Goal: Check status: Check status

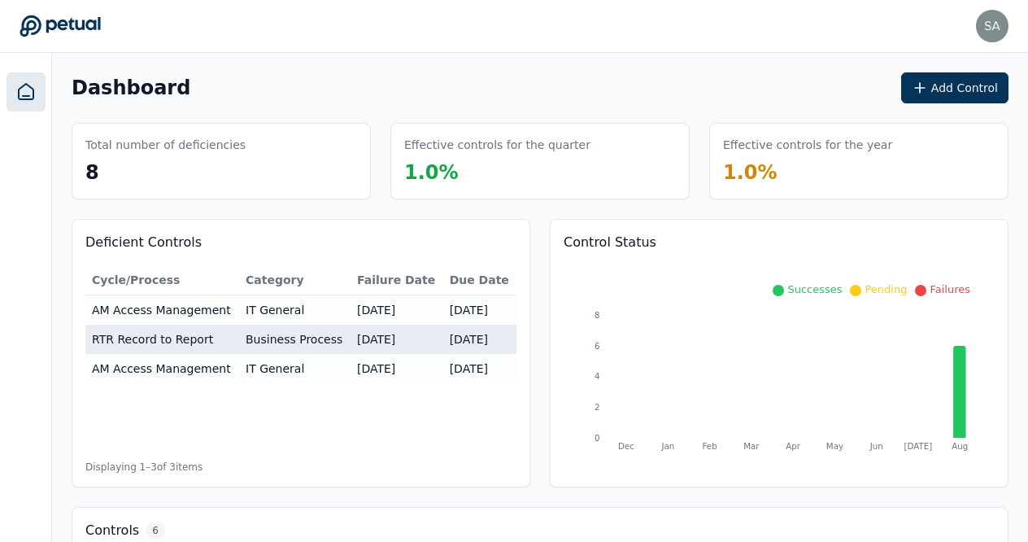
click at [181, 340] on td "RTR Record to Report" at bounding box center [162, 338] width 154 height 29
type input "**********"
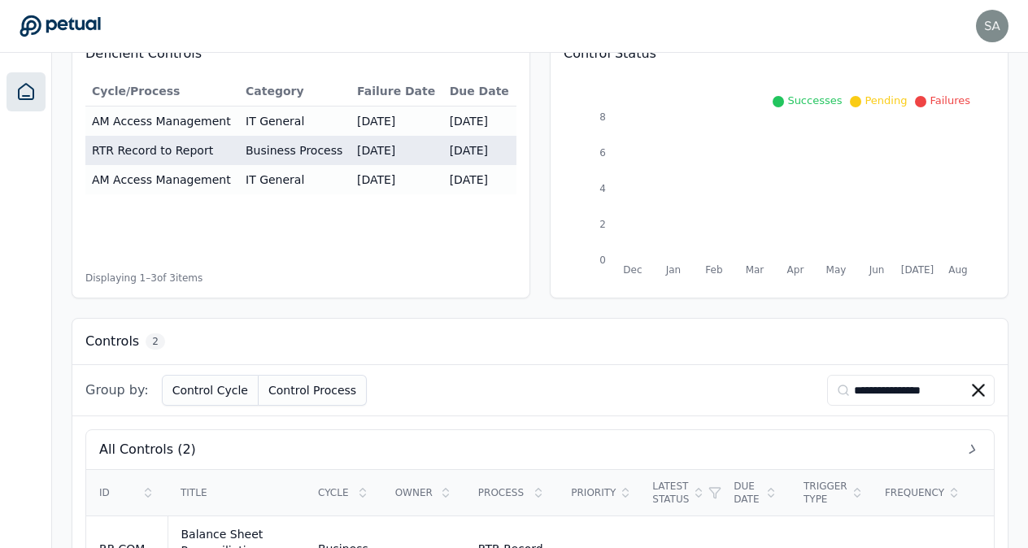
scroll to position [351, 0]
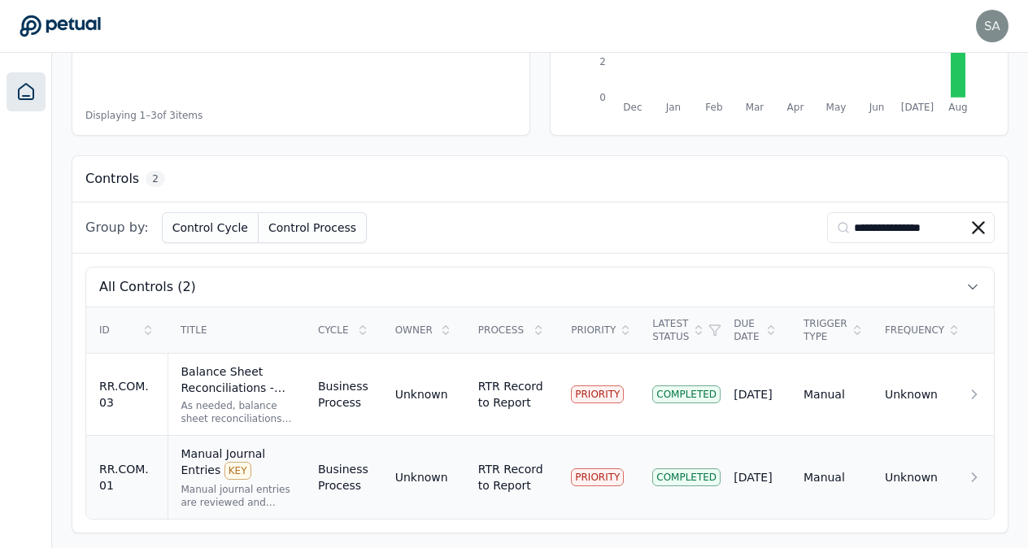
click at [189, 457] on div "Manual Journal Entries KEY" at bounding box center [236, 463] width 111 height 34
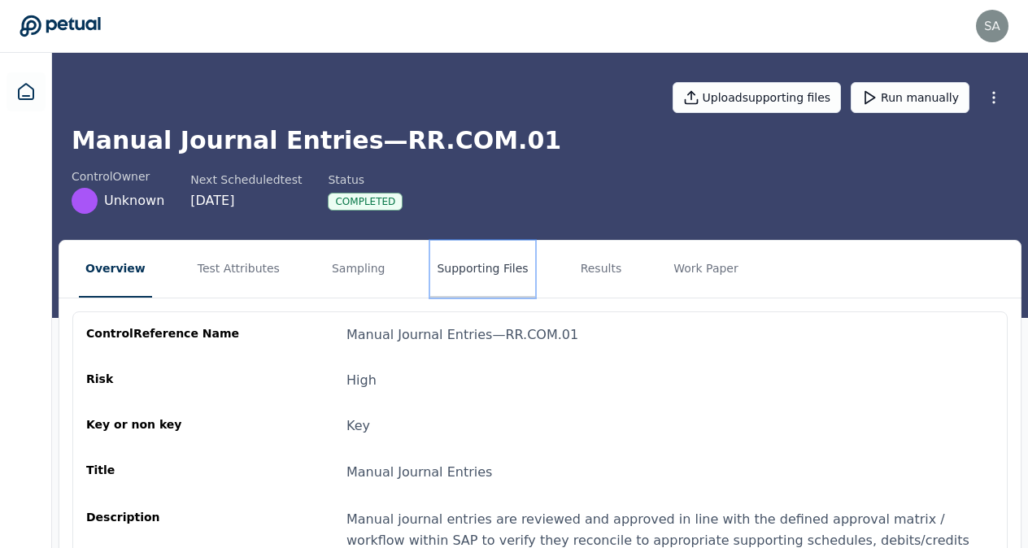
click at [467, 271] on button "Supporting Files" at bounding box center [482, 269] width 104 height 57
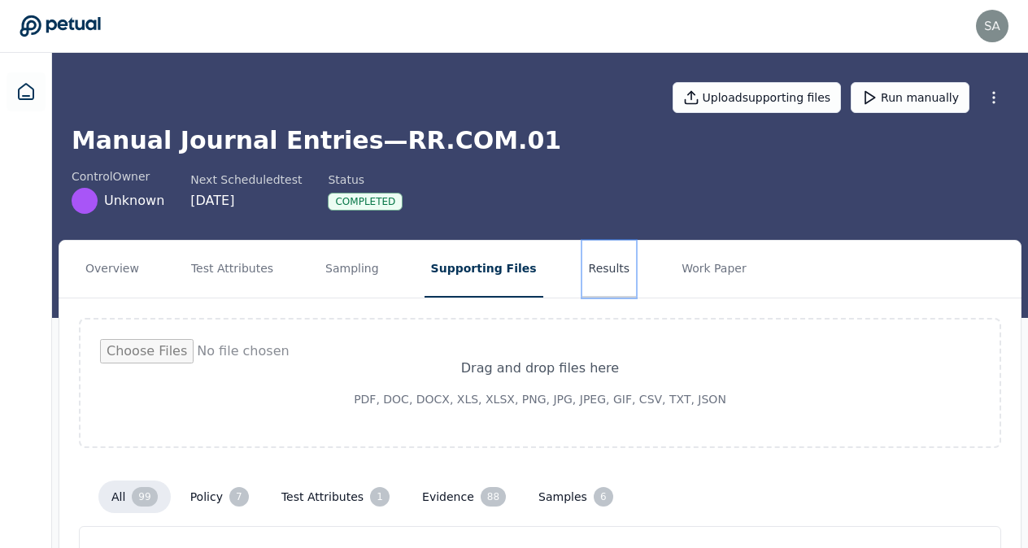
click at [582, 272] on button "Results" at bounding box center [609, 269] width 54 height 57
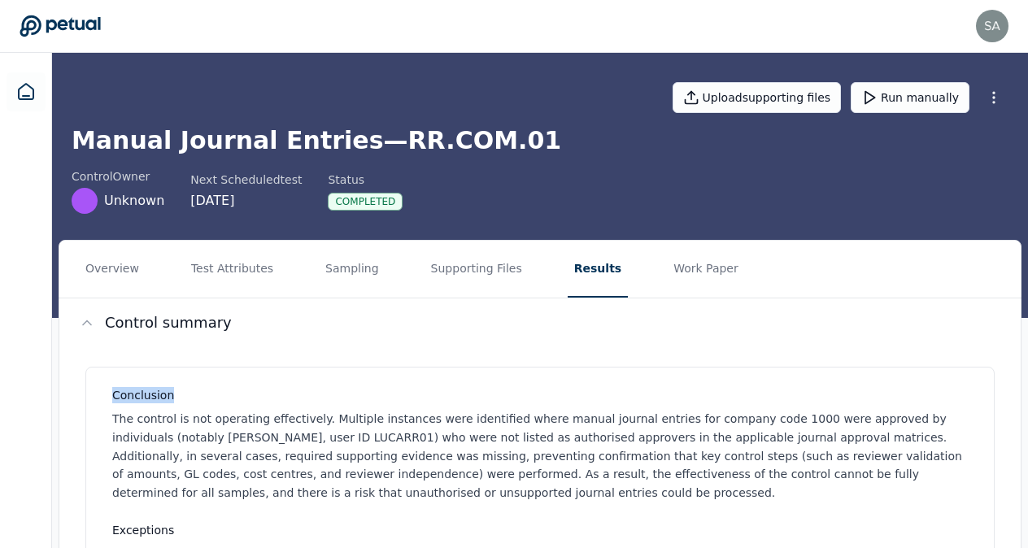
drag, startPoint x: 1025, startPoint y: 300, endPoint x: 1033, endPoint y: 364, distance: 64.8
click at [736, 467] on p "The control is not operating effectively. Multiple instances were identified wh…" at bounding box center [543, 456] width 862 height 93
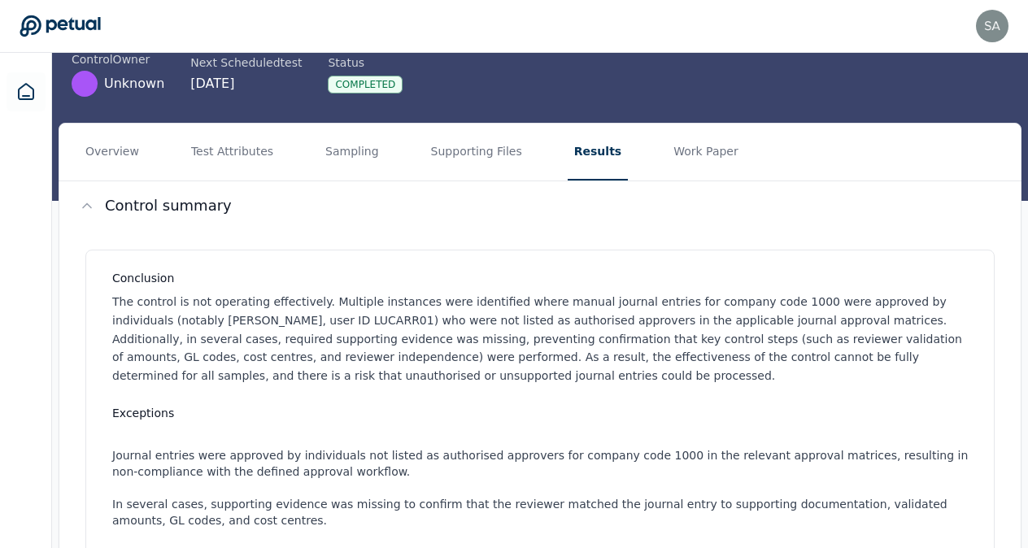
scroll to position [98, 0]
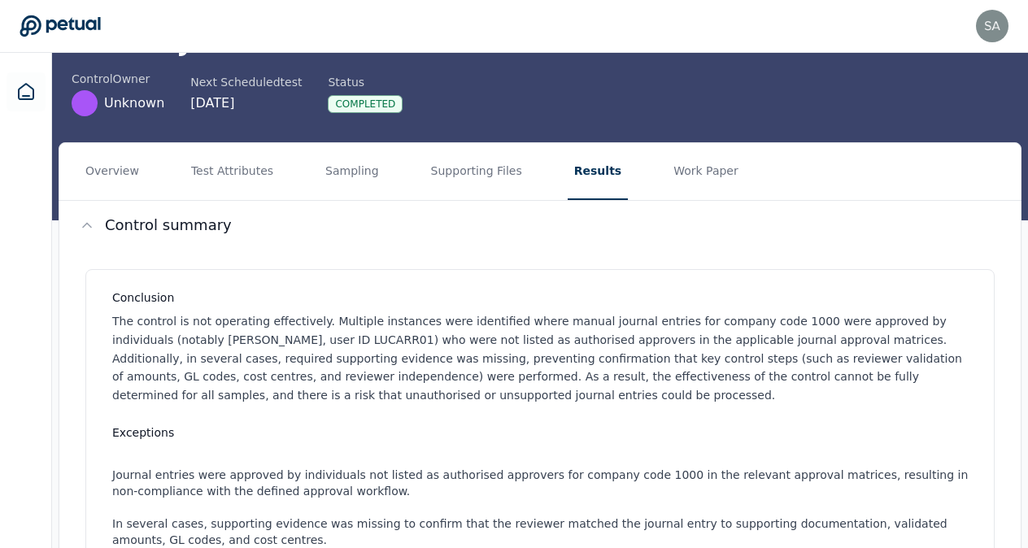
click at [736, 467] on li "Journal entries were approved by individuals not listed as authorised approvers…" at bounding box center [543, 483] width 862 height 33
click at [667, 169] on button "Work Paper" at bounding box center [706, 171] width 78 height 57
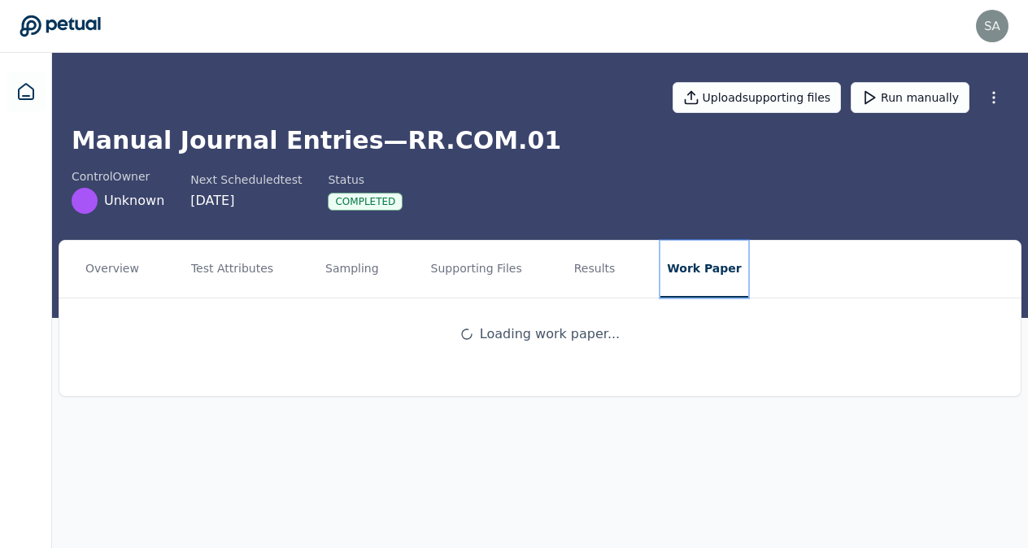
scroll to position [0, 0]
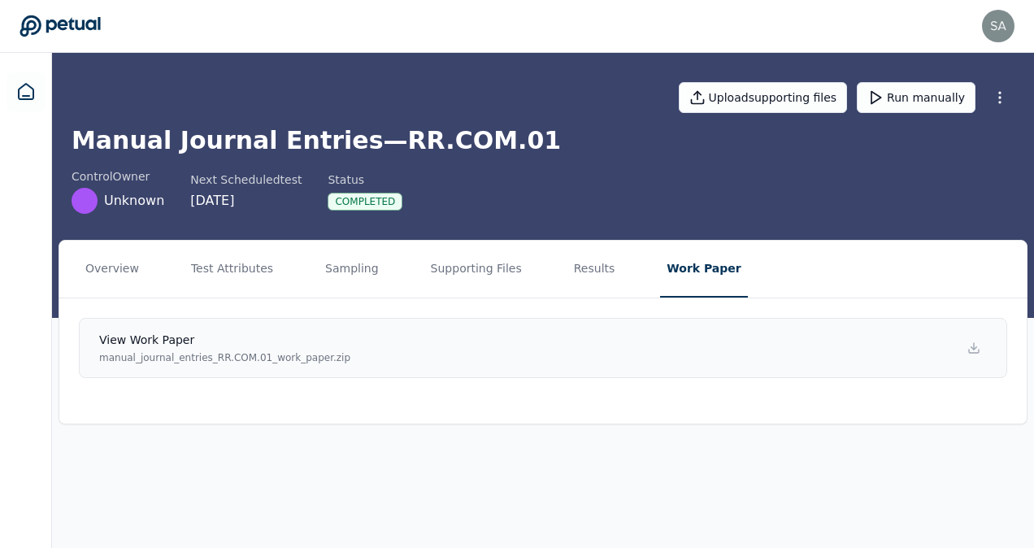
click at [205, 359] on p "manual_journal_entries_RR.COM.01_work_paper.zip" at bounding box center [224, 357] width 251 height 13
click at [569, 271] on button "Results" at bounding box center [595, 269] width 54 height 57
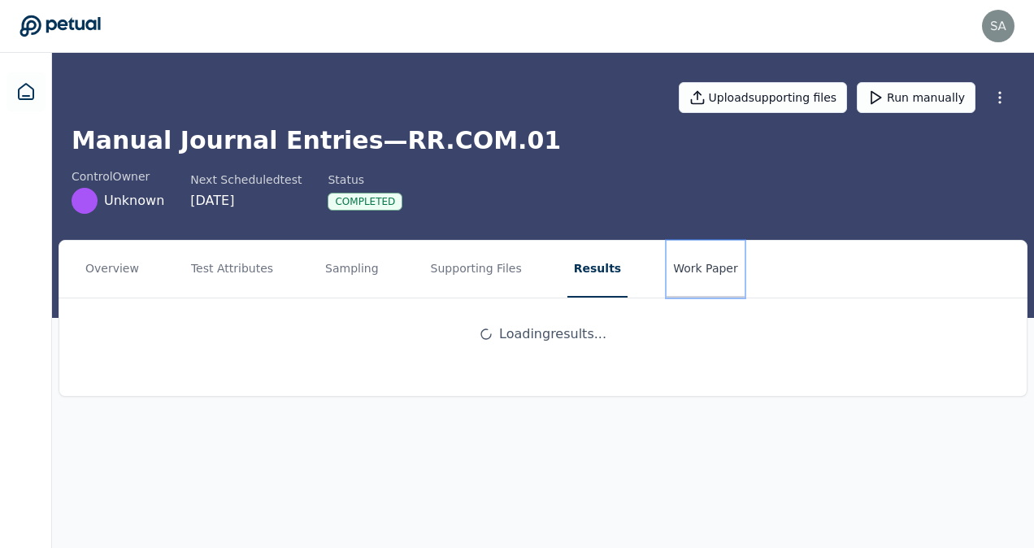
click at [667, 274] on button "Work Paper" at bounding box center [706, 269] width 78 height 57
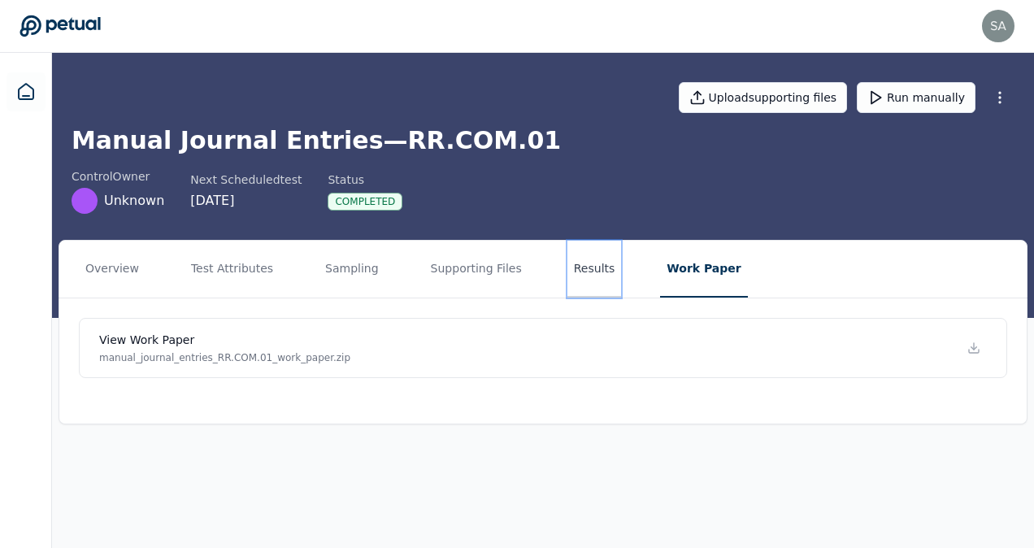
click at [571, 277] on button "Results" at bounding box center [595, 269] width 54 height 57
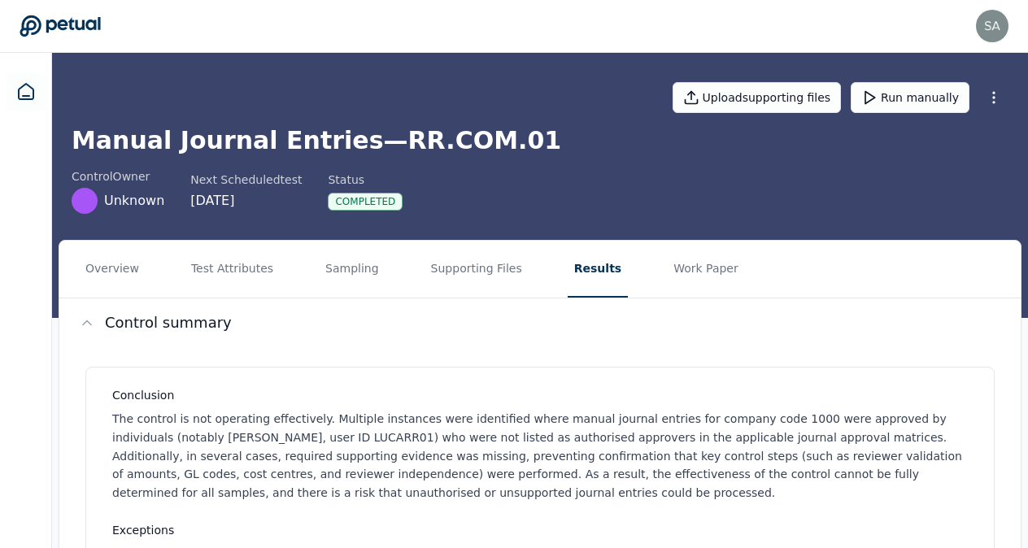
drag, startPoint x: 1025, startPoint y: 269, endPoint x: 1023, endPoint y: 294, distance: 25.3
drag, startPoint x: 1023, startPoint y: 294, endPoint x: 869, endPoint y: 368, distance: 170.6
